Goal: Navigation & Orientation: Find specific page/section

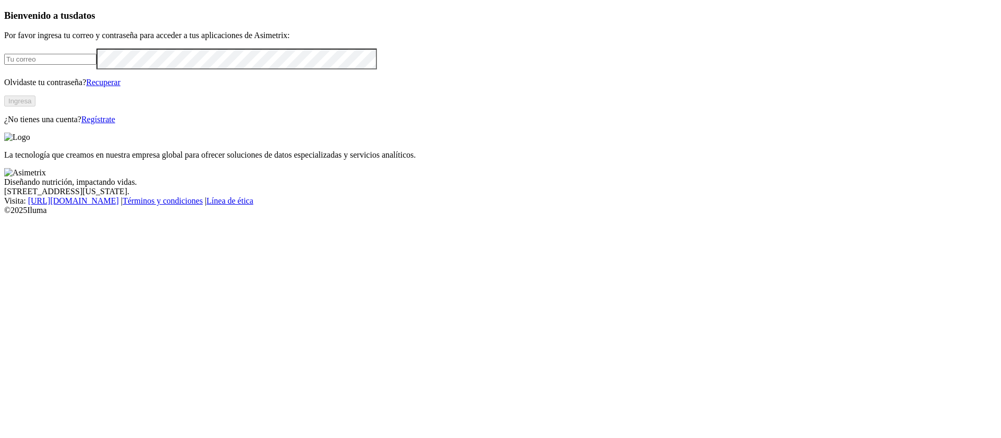
type input "[EMAIL_ADDRESS][PERSON_NAME][DOMAIN_NAME]"
click at [35, 106] on button "Ingresa" at bounding box center [19, 100] width 31 height 11
